Goal: Transaction & Acquisition: Subscribe to service/newsletter

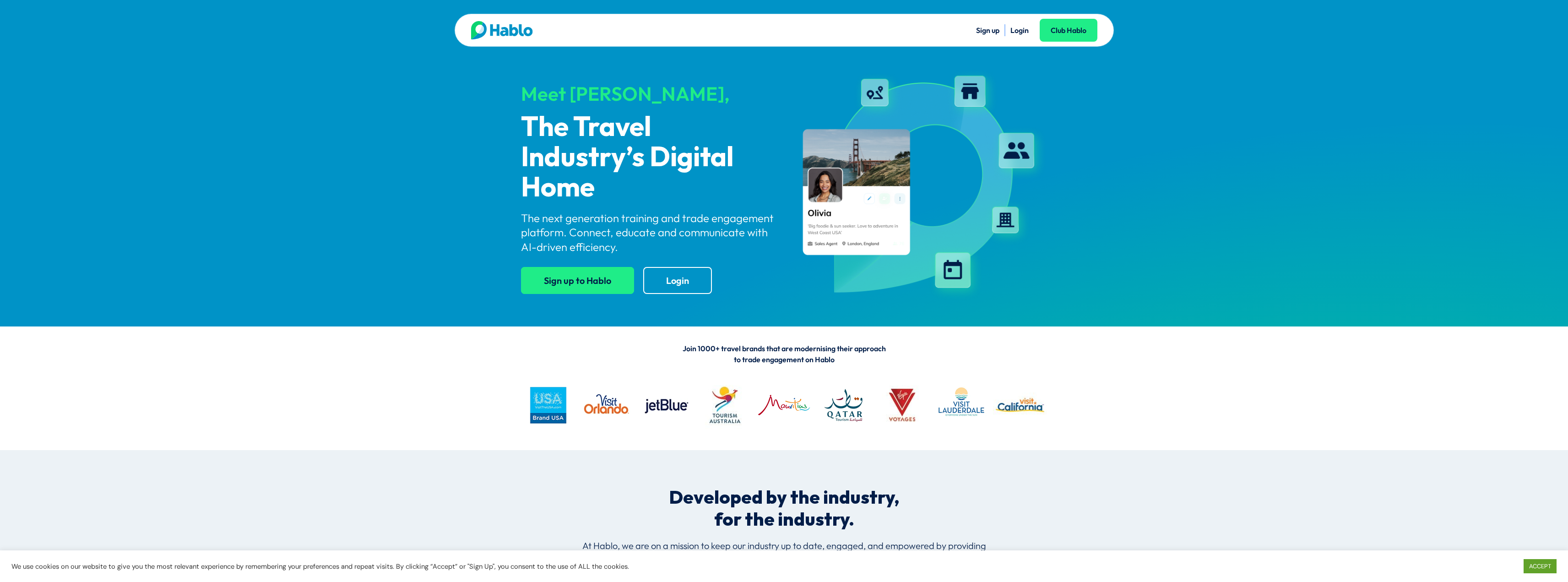
click at [591, 283] on link "Sign up to Hablo" at bounding box center [577, 281] width 113 height 27
click at [1022, 31] on link "Login" at bounding box center [1019, 30] width 18 height 9
click at [988, 30] on link "Sign up" at bounding box center [988, 30] width 23 height 9
click at [984, 29] on link "Sign up" at bounding box center [988, 30] width 23 height 9
